Goal: Task Accomplishment & Management: Use online tool/utility

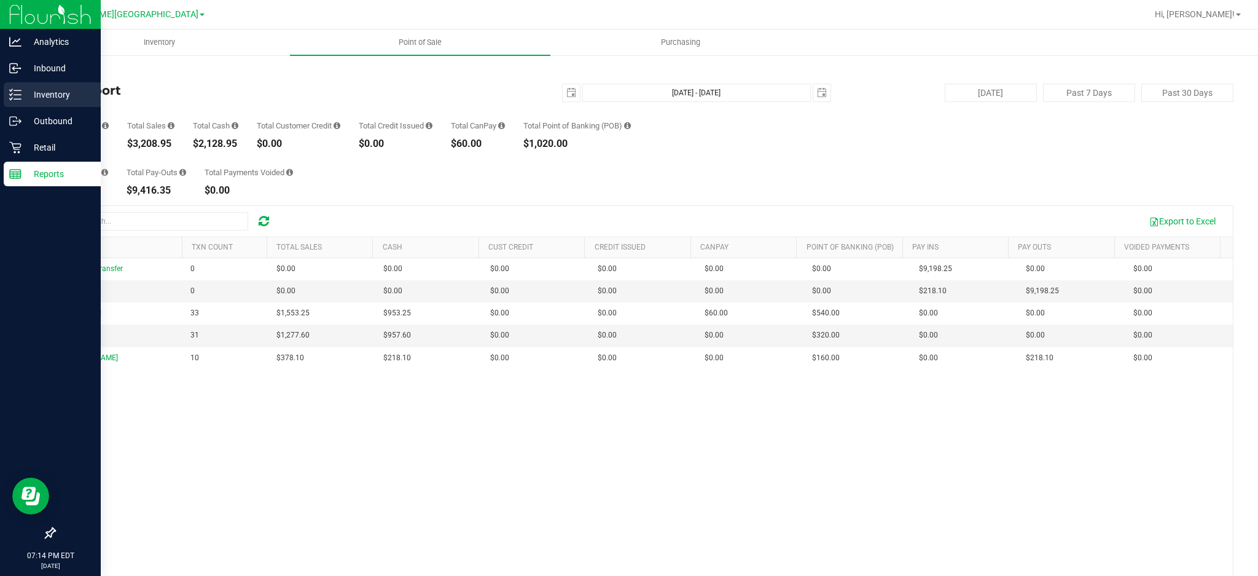
click at [64, 95] on p "Inventory" at bounding box center [58, 94] width 74 height 15
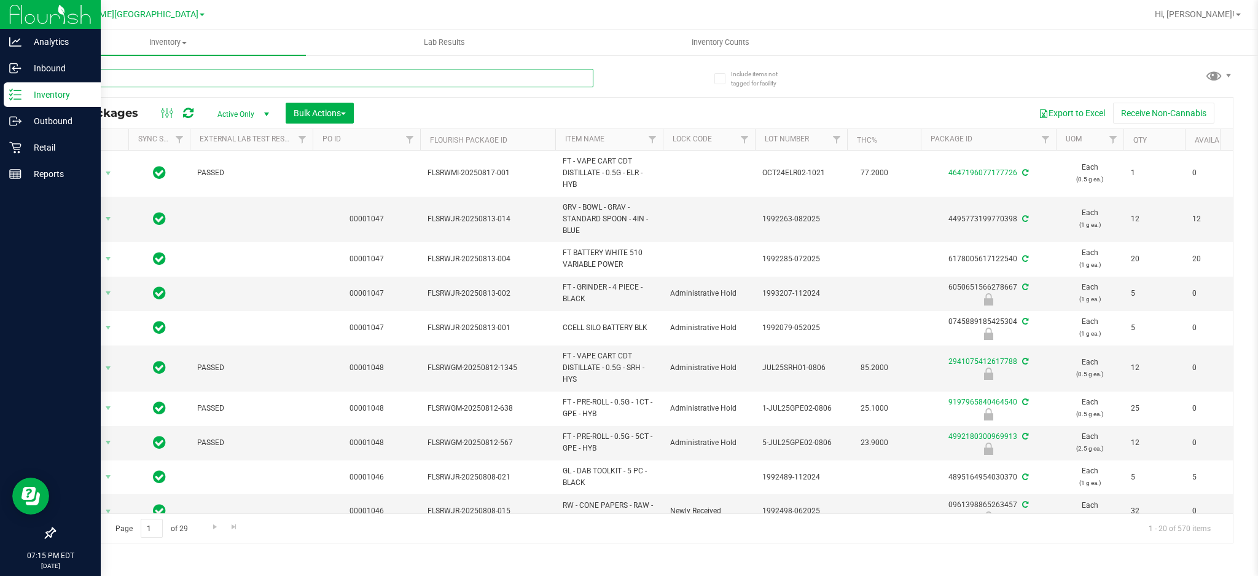
click at [268, 73] on input "text" at bounding box center [323, 78] width 539 height 18
type input "p"
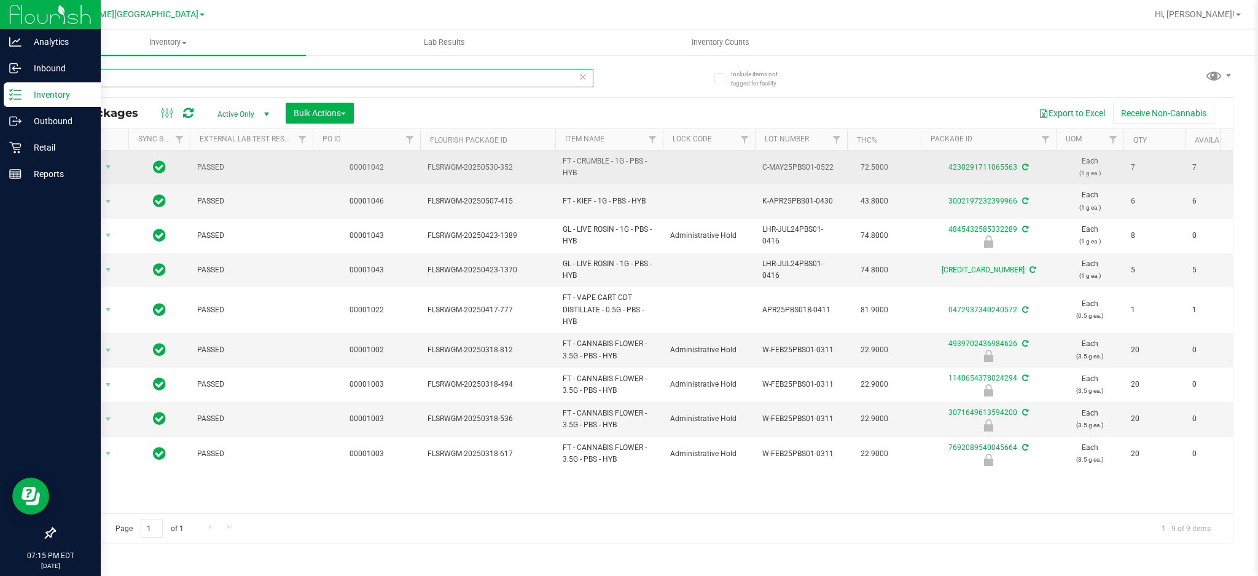
type input "s"
type input "4939702436984626"
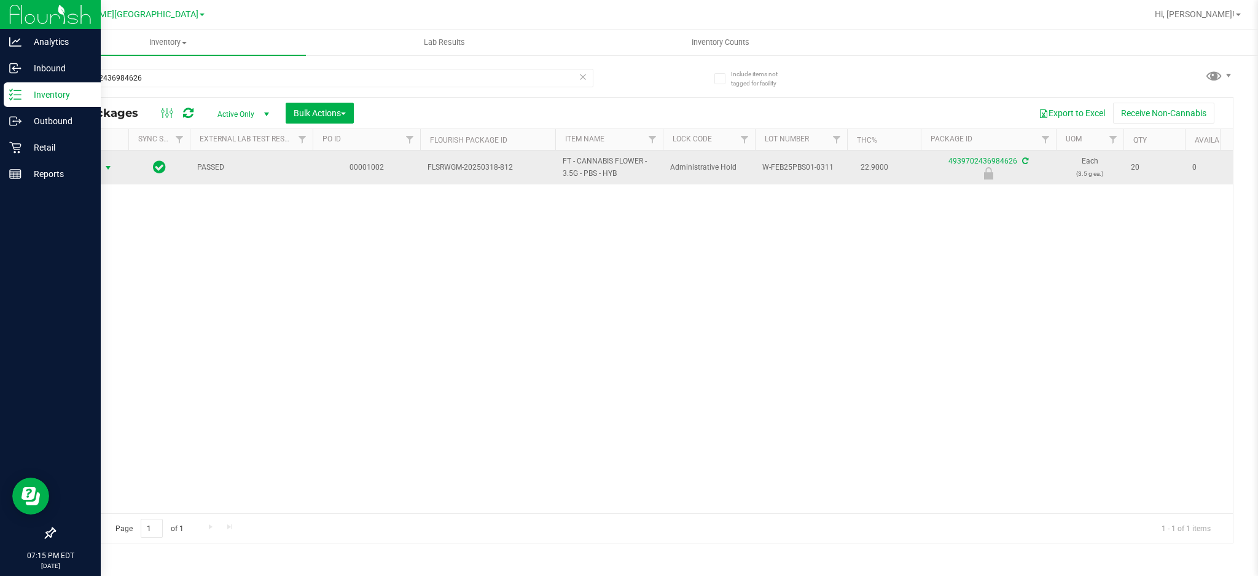
click at [104, 165] on span "select" at bounding box center [108, 168] width 10 height 10
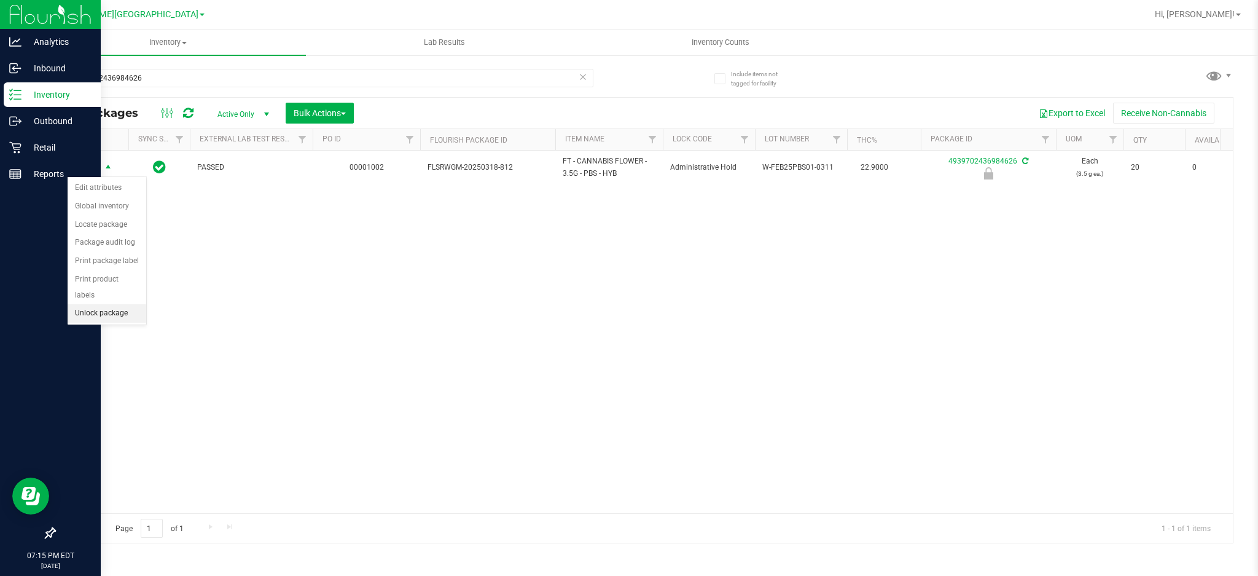
click at [110, 319] on li "Unlock package" at bounding box center [107, 313] width 79 height 18
